Goal: Information Seeking & Learning: Check status

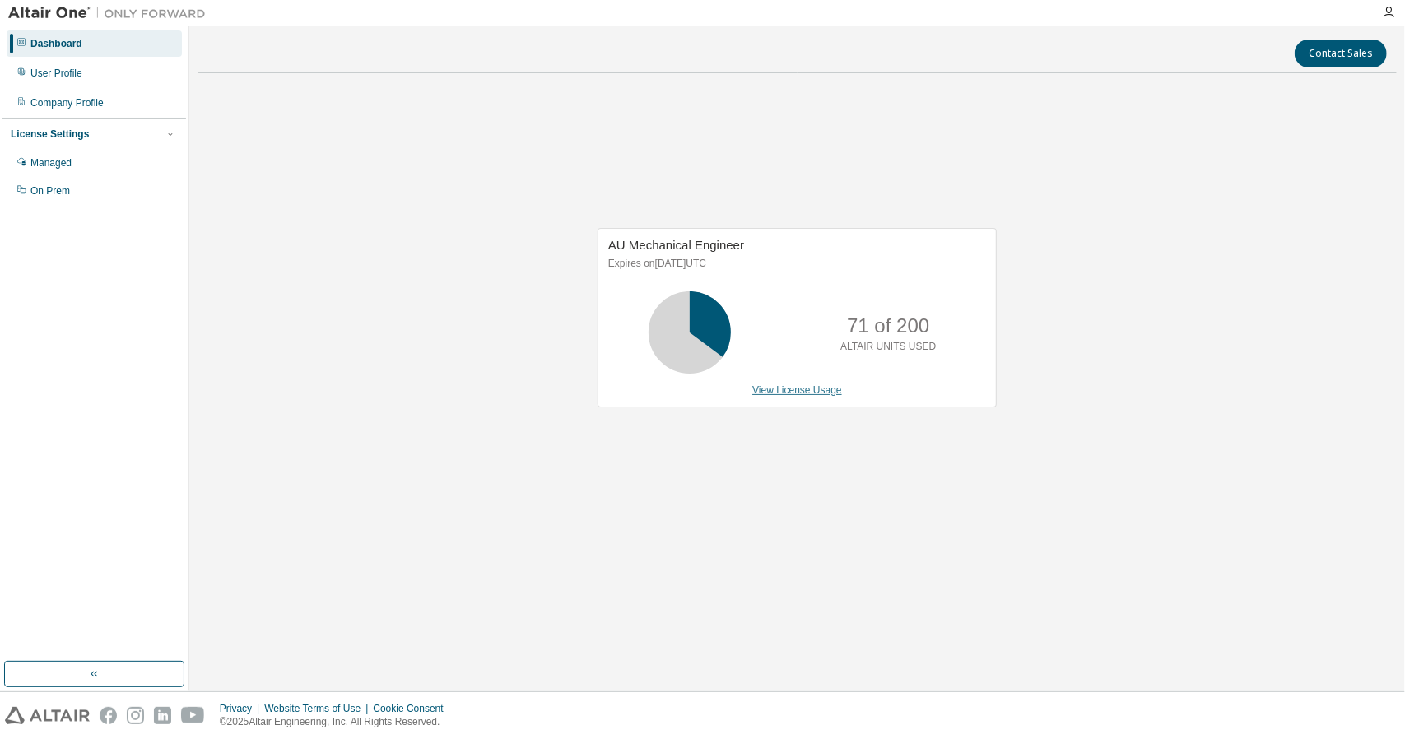
click at [798, 388] on link "View License Usage" at bounding box center [797, 390] width 90 height 12
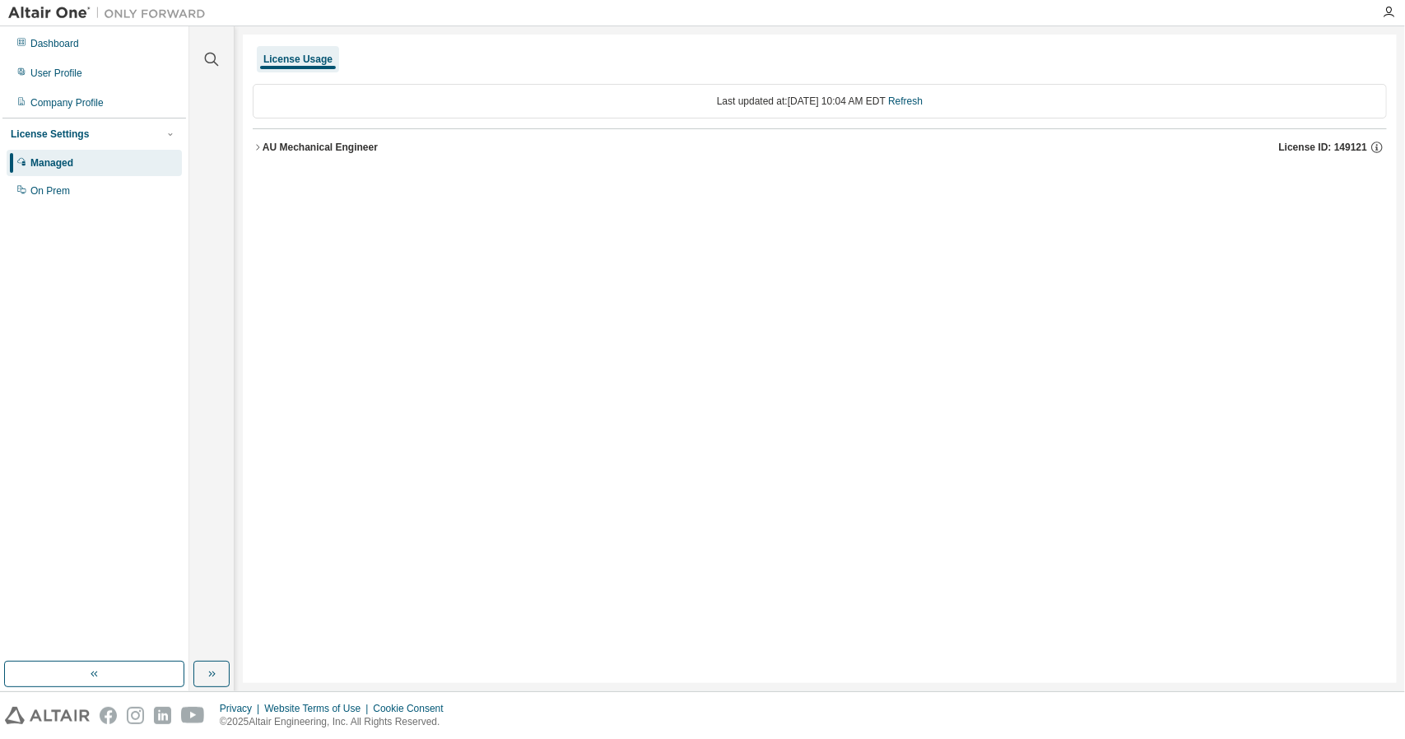
click at [280, 147] on div "AU Mechanical Engineer" at bounding box center [320, 147] width 115 height 13
